Goal: Check status: Check status

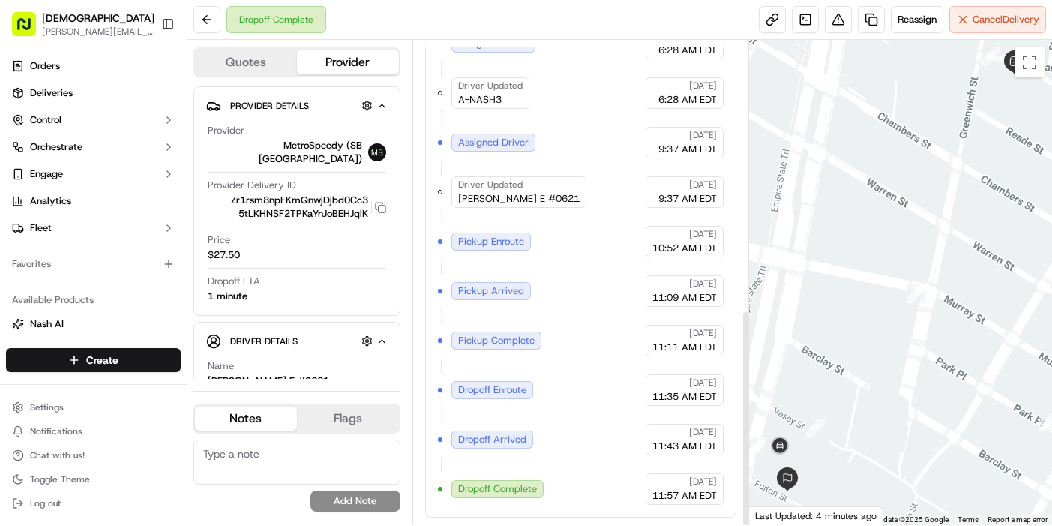
scroll to position [602, 0]
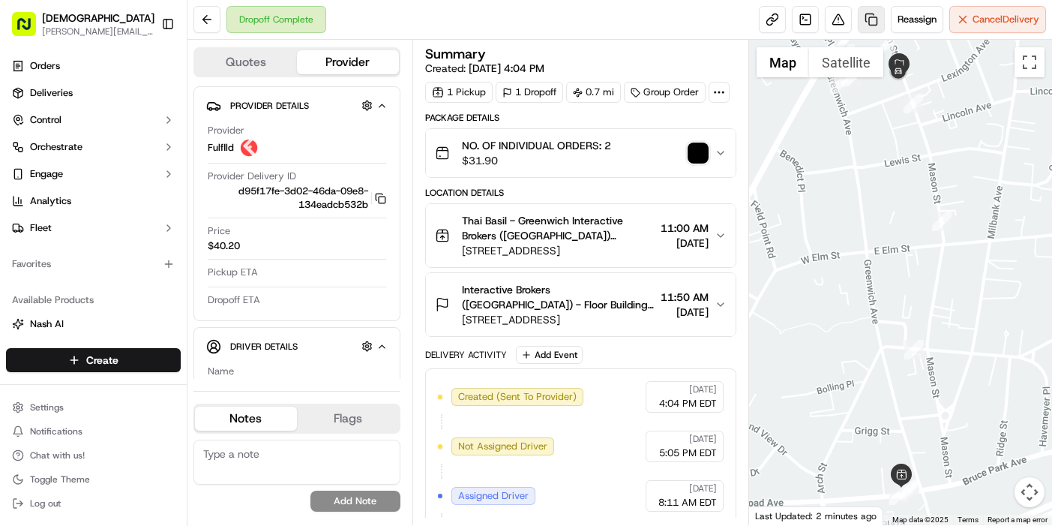
scroll to position [205, 0]
